Goal: Book appointment/travel/reservation

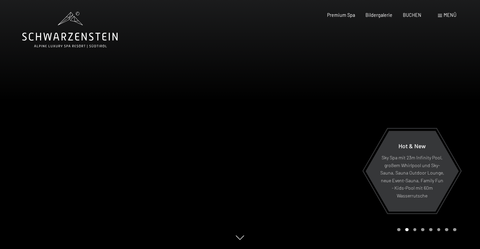
click at [441, 17] on span at bounding box center [440, 15] width 4 height 3
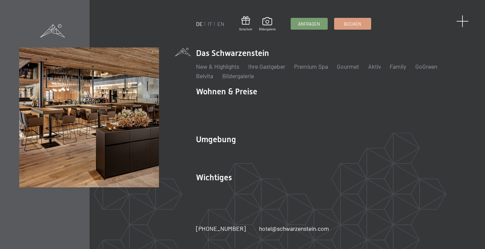
click at [461, 21] on span at bounding box center [463, 21] width 12 height 12
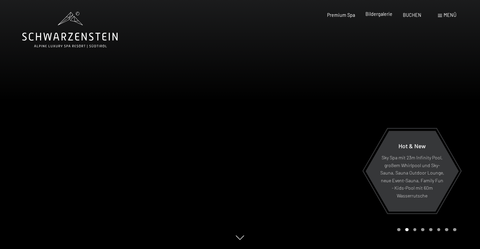
click at [384, 17] on span "Bildergalerie" at bounding box center [379, 14] width 27 height 6
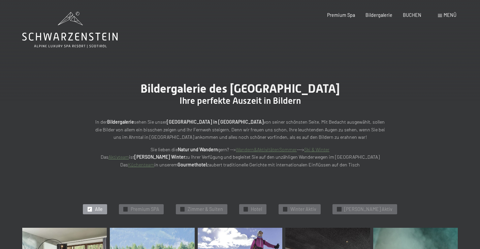
click at [446, 14] on span "Menü" at bounding box center [450, 15] width 13 height 6
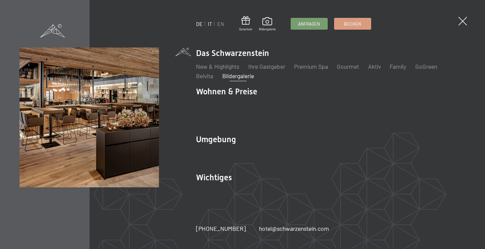
click at [209, 24] on link "IT" at bounding box center [210, 24] width 4 height 6
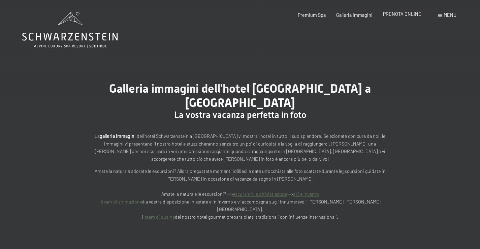
click at [404, 14] on span "PRENOTA ONLINE" at bounding box center [402, 14] width 38 height 6
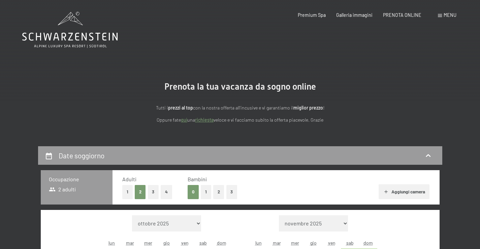
scroll to position [157, 0]
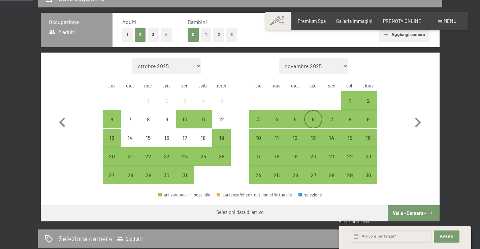
click at [316, 123] on div "6" at bounding box center [313, 125] width 17 height 17
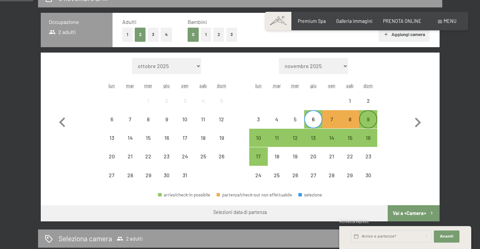
click at [367, 120] on div "9" at bounding box center [368, 125] width 17 height 17
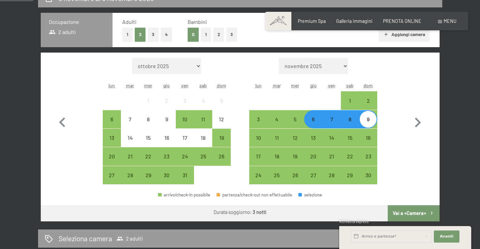
click at [414, 214] on button "Vai a «Camera»" at bounding box center [414, 213] width 52 height 16
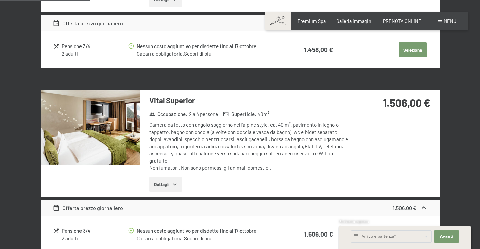
scroll to position [146, 0]
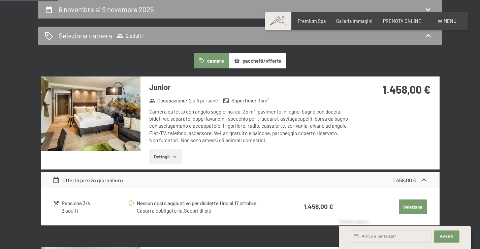
click at [415, 205] on button "Seleziona" at bounding box center [413, 207] width 28 height 15
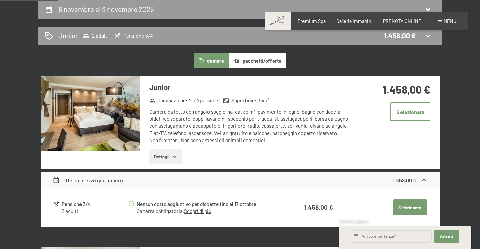
click at [399, 207] on button "Selezionata" at bounding box center [410, 208] width 33 height 16
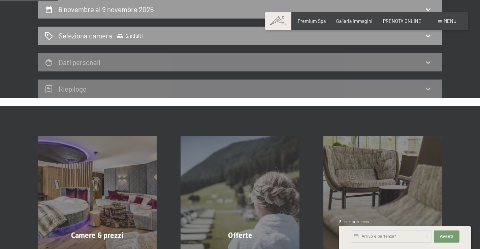
scroll to position [0, 0]
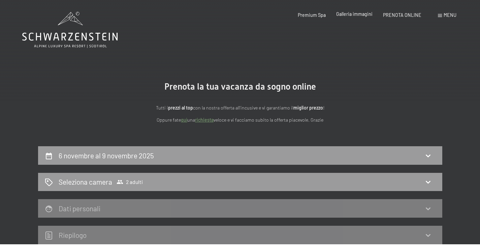
click at [348, 14] on span "Galleria immagini" at bounding box center [354, 14] width 36 height 6
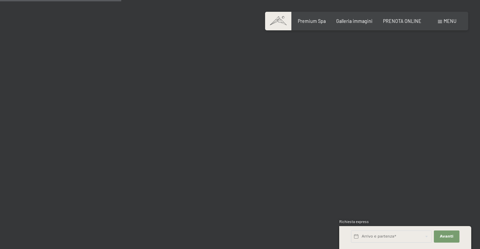
scroll to position [1573, 0]
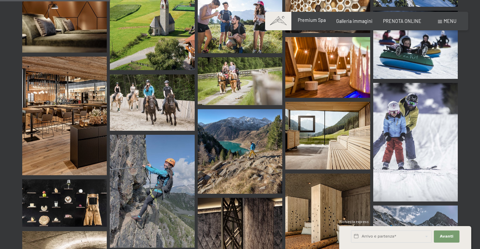
click at [317, 22] on span "Premium Spa" at bounding box center [312, 20] width 28 height 6
